Goal: Transaction & Acquisition: Purchase product/service

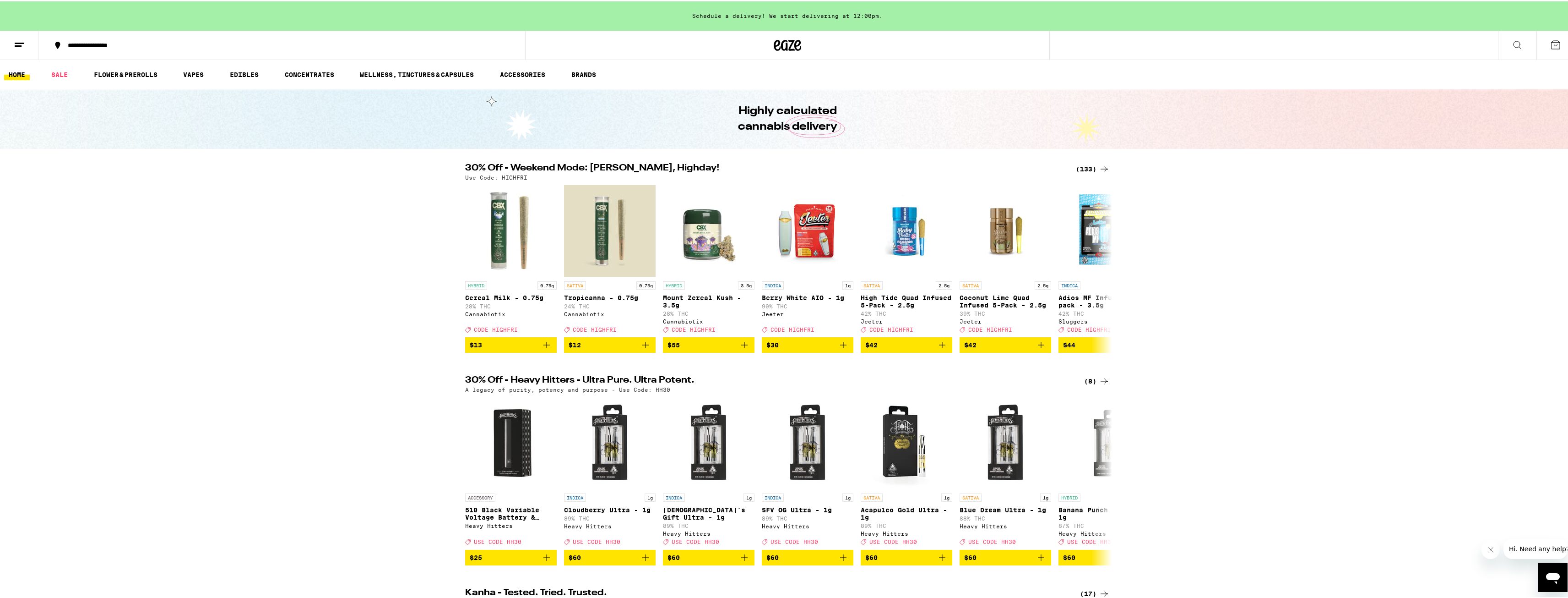
click at [1094, 165] on div "(133)" at bounding box center [1093, 167] width 34 height 11
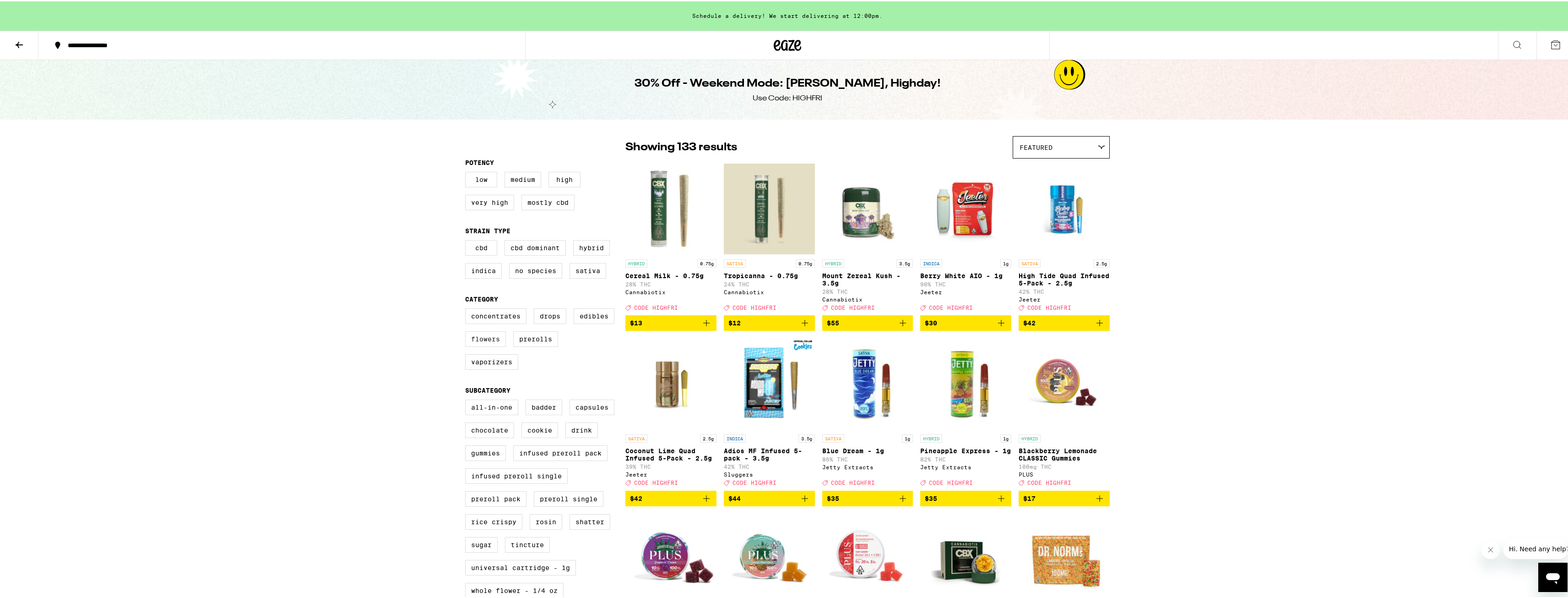
click at [481, 345] on label "Flowers" at bounding box center [485, 338] width 41 height 16
click at [467, 309] on input "Flowers" at bounding box center [467, 308] width 1 height 1
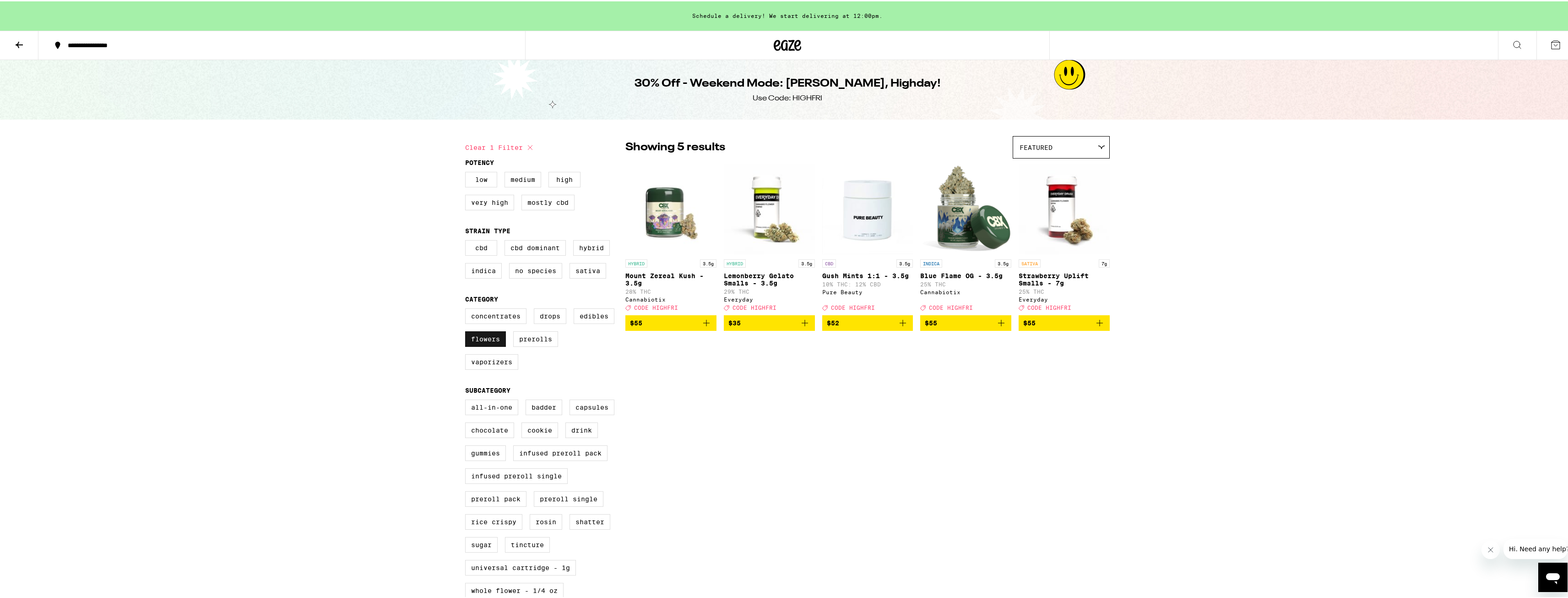
click at [481, 345] on label "Flowers" at bounding box center [485, 338] width 41 height 16
click at [467, 309] on input "Flowers" at bounding box center [467, 308] width 1 height 1
checkbox input "false"
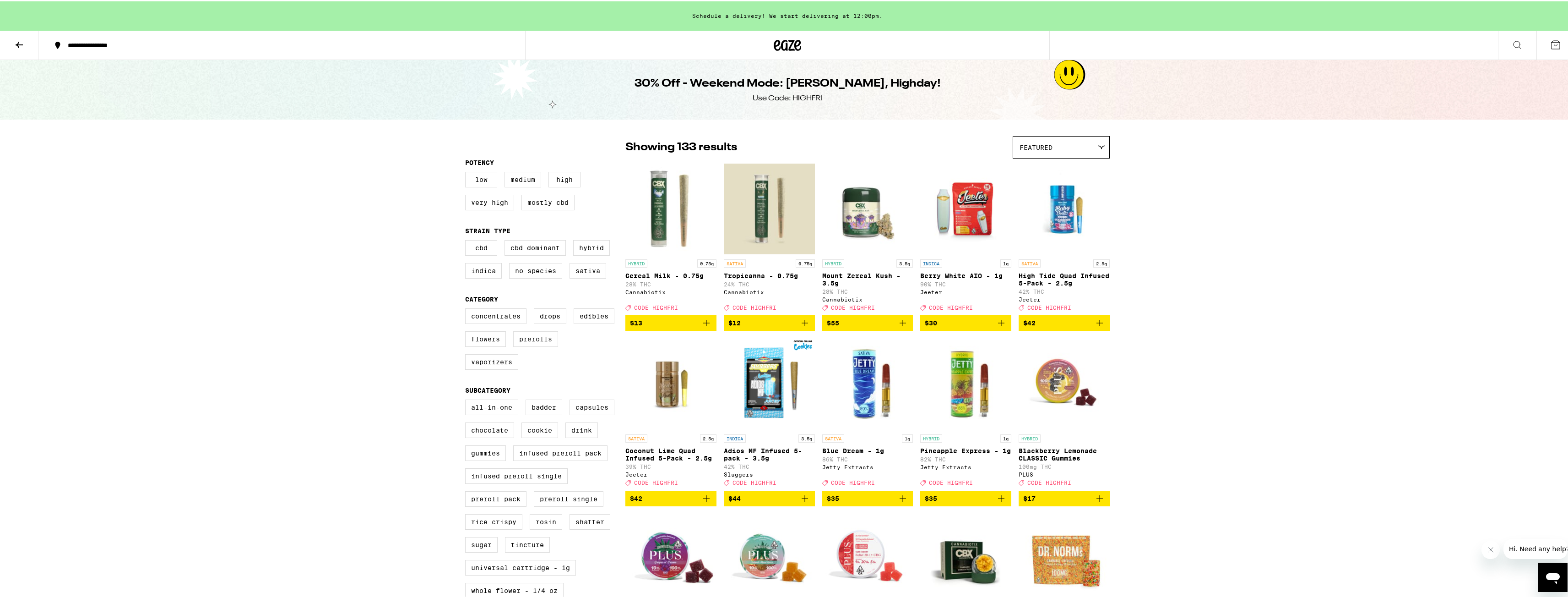
click at [544, 341] on label "Prerolls" at bounding box center [536, 338] width 45 height 16
click at [467, 309] on input "Prerolls" at bounding box center [467, 308] width 1 height 1
checkbox input "true"
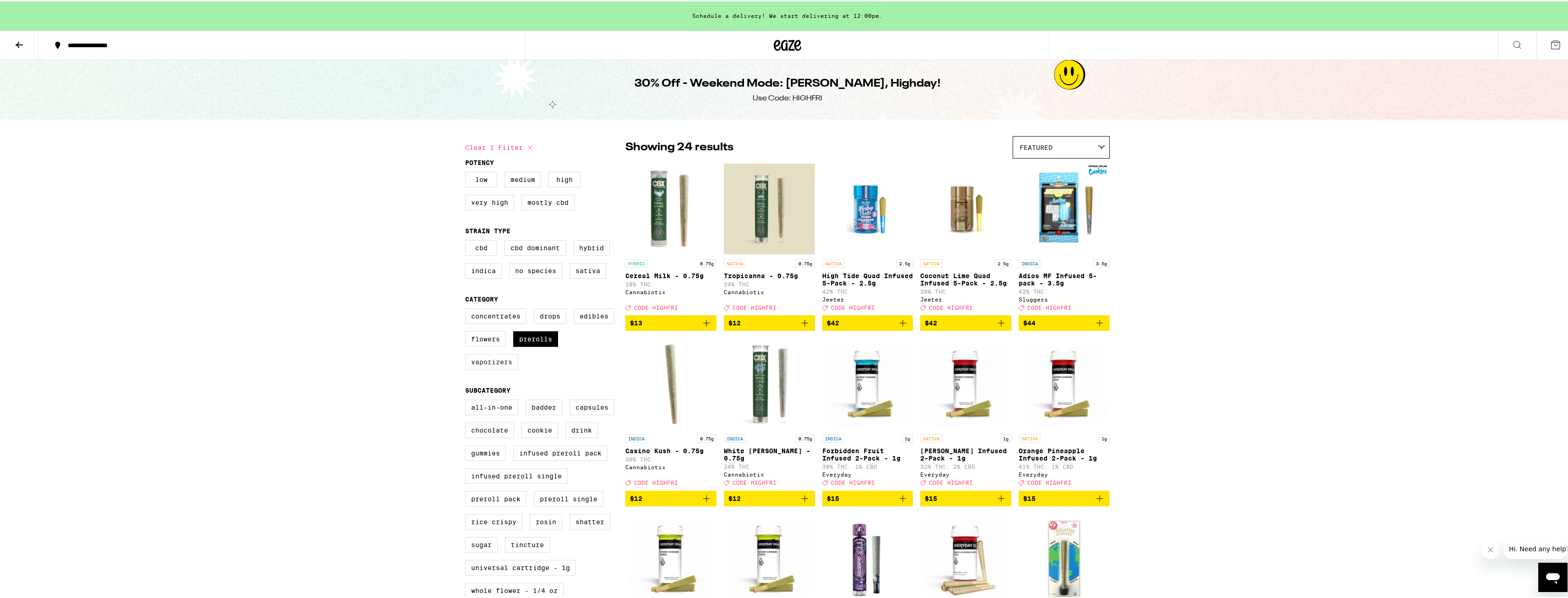
click at [503, 368] on label "Vaporizers" at bounding box center [491, 361] width 53 height 16
click at [467, 309] on input "Vaporizers" at bounding box center [467, 308] width 1 height 1
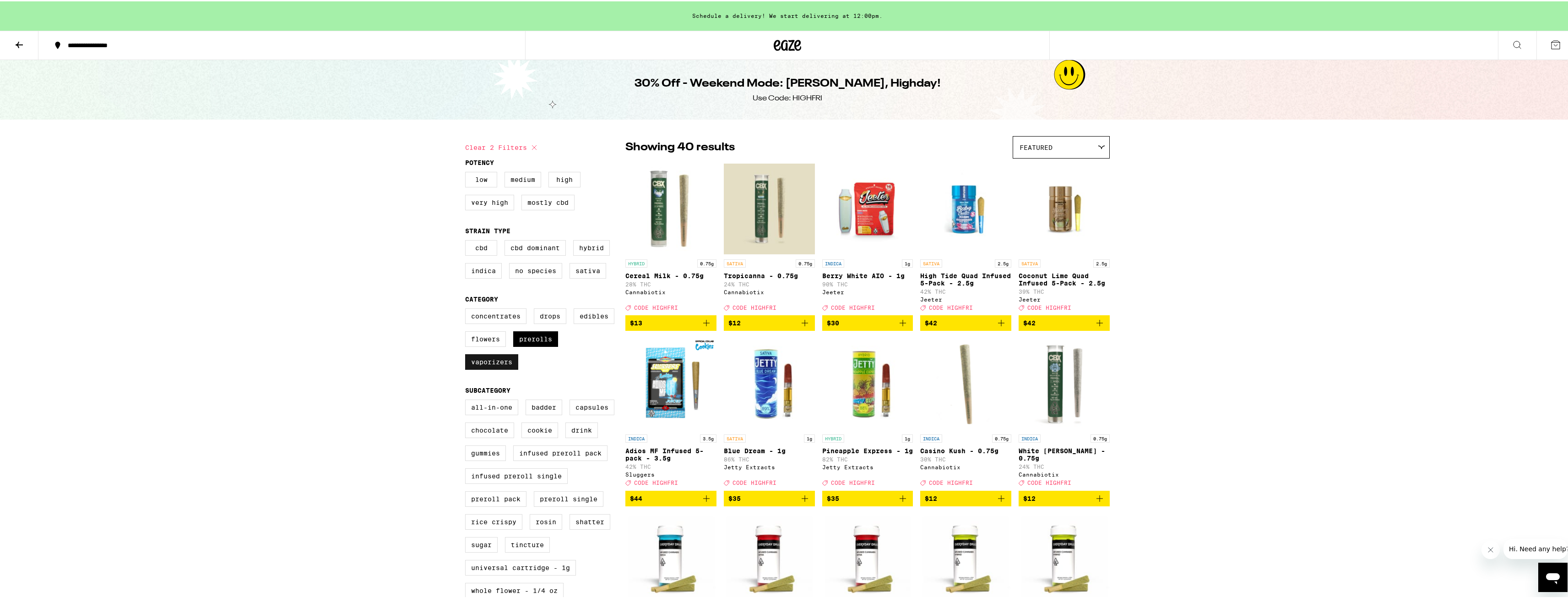
click at [503, 368] on label "Vaporizers" at bounding box center [491, 361] width 53 height 16
click at [467, 309] on input "Vaporizers" at bounding box center [467, 308] width 1 height 1
checkbox input "false"
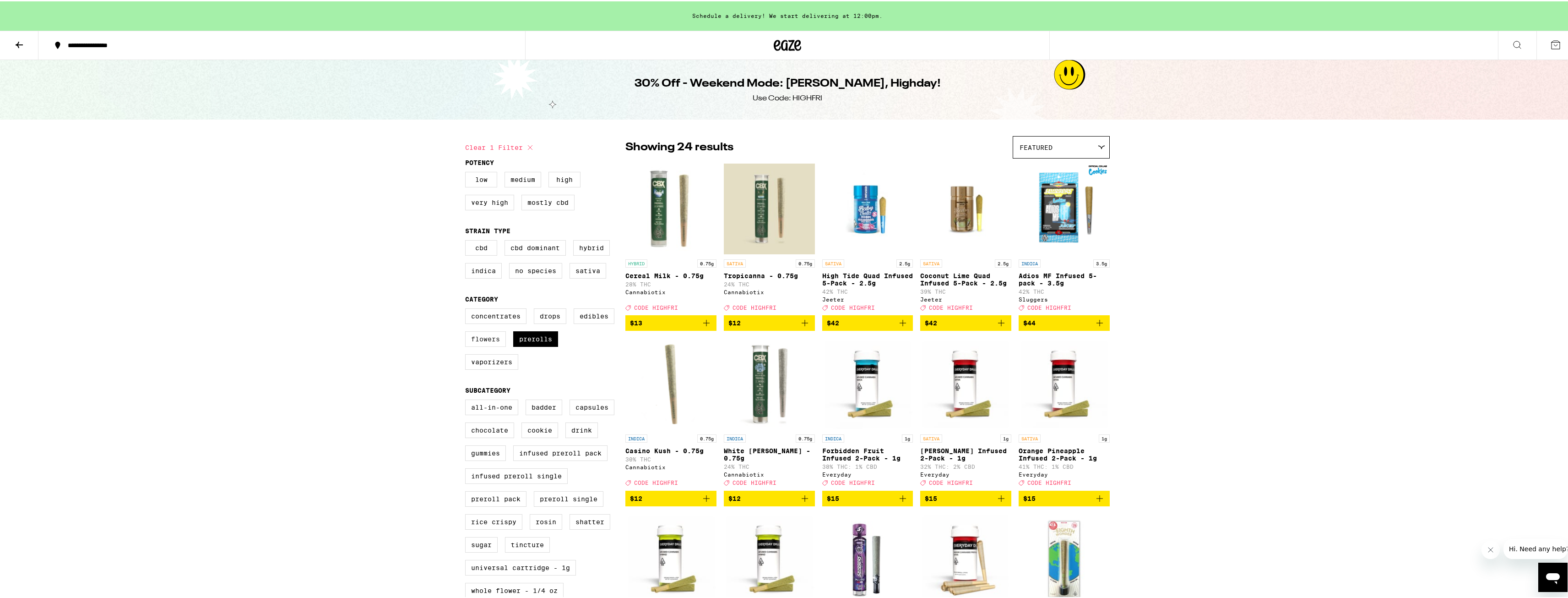
click at [477, 345] on label "Flowers" at bounding box center [485, 338] width 41 height 16
click at [467, 309] on input "Flowers" at bounding box center [467, 308] width 1 height 1
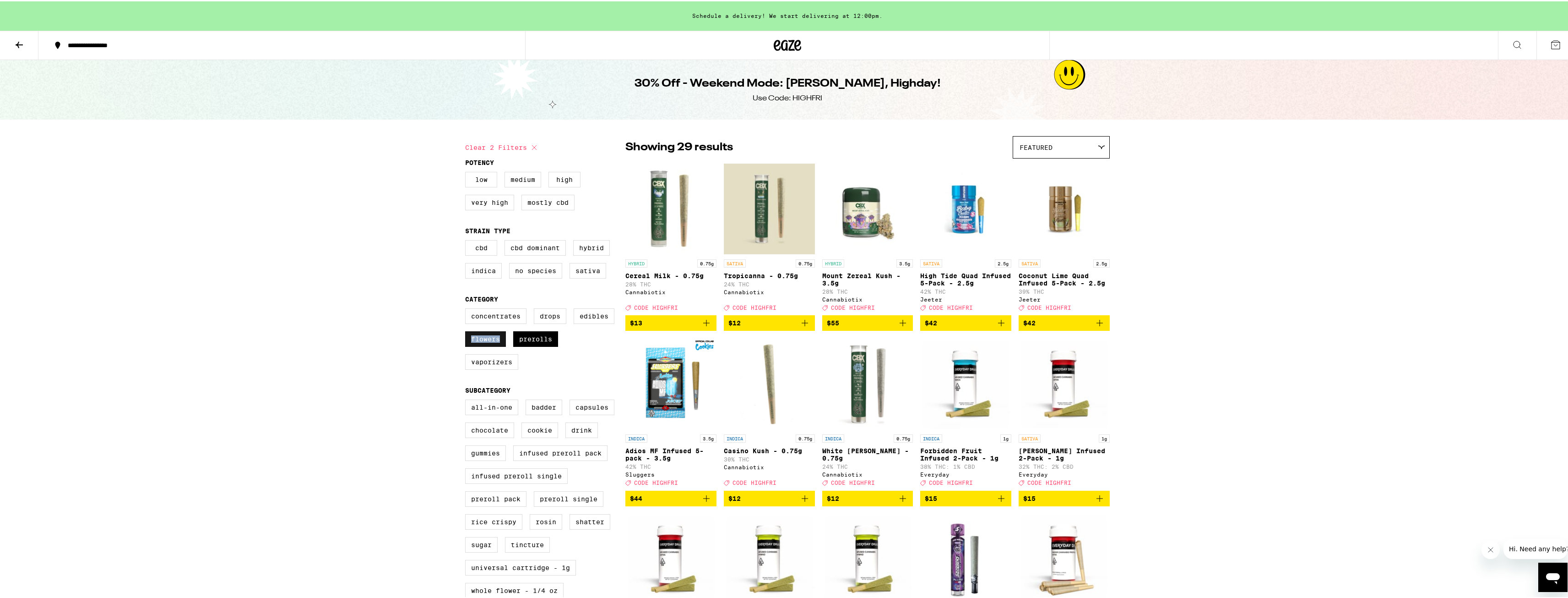
click at [477, 345] on label "Flowers" at bounding box center [485, 338] width 41 height 16
click at [467, 309] on input "Flowers" at bounding box center [467, 308] width 1 height 1
checkbox input "false"
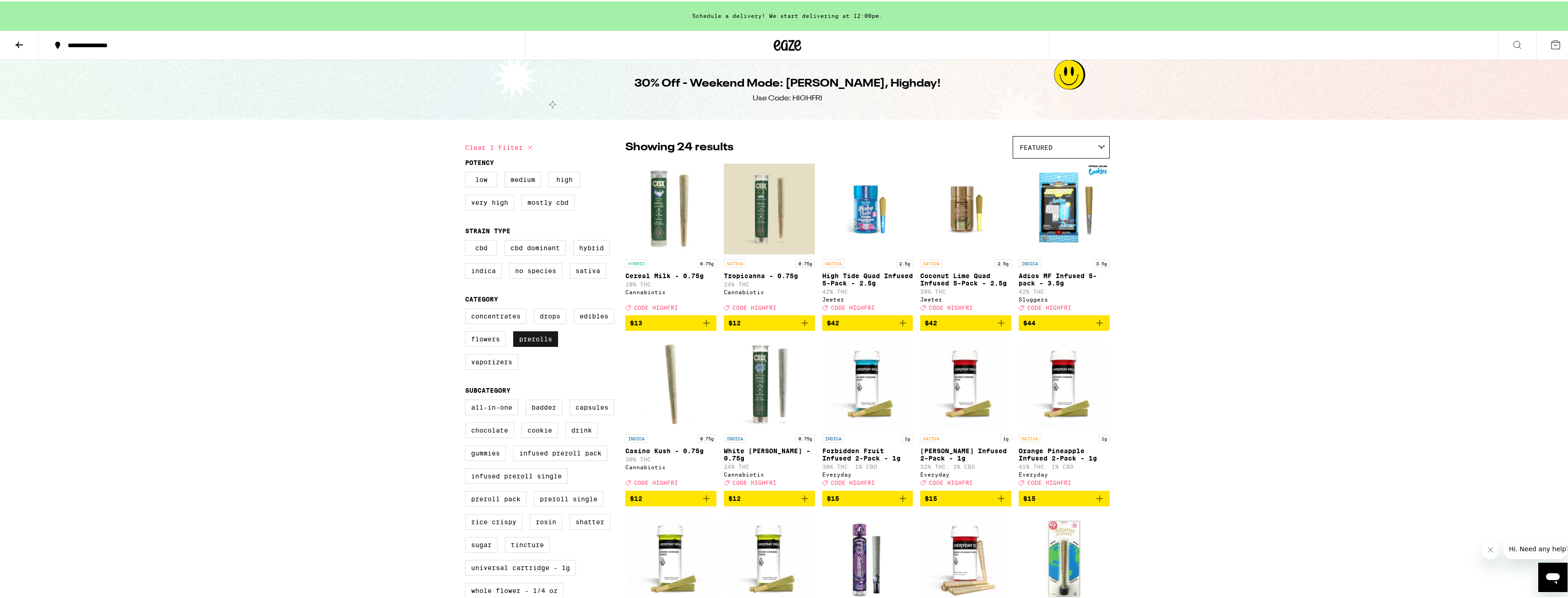
click at [536, 345] on label "Prerolls" at bounding box center [536, 338] width 45 height 16
click at [467, 309] on input "Prerolls" at bounding box center [467, 308] width 1 height 1
checkbox input "false"
